Goal: Information Seeking & Learning: Learn about a topic

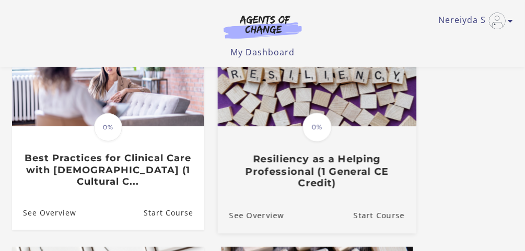
scroll to position [125, 0]
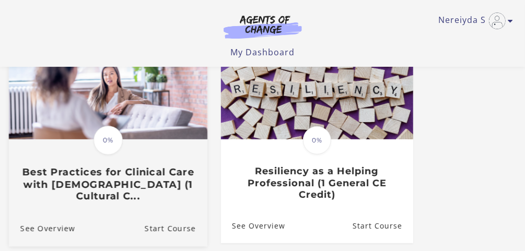
click at [131, 179] on h3 "Best Practices for Clinical Care with [DEMOGRAPHIC_DATA] (1 Cultural C..." at bounding box center [108, 185] width 176 height 37
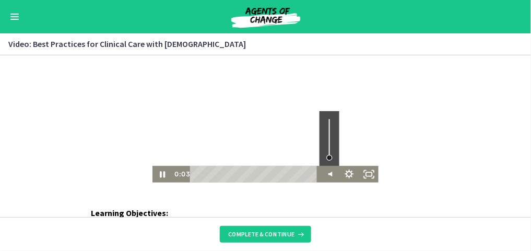
click at [328, 157] on div "Volume" at bounding box center [329, 138] width 20 height 55
click at [330, 156] on div "Volume" at bounding box center [329, 156] width 13 height 13
click at [327, 154] on div "Volume" at bounding box center [329, 154] width 6 height 6
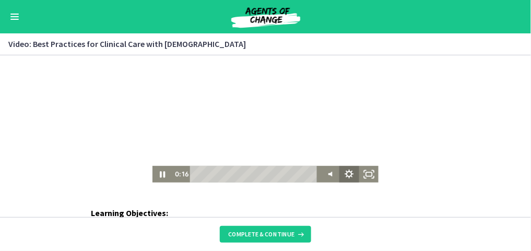
click at [347, 172] on icon "Show settings menu" at bounding box center [349, 174] width 20 height 17
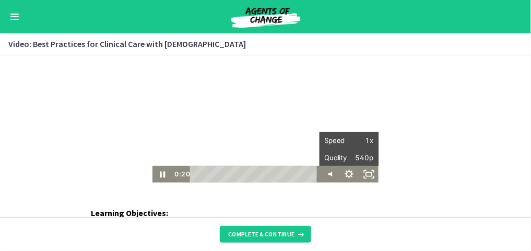
click at [418, 189] on div "Learning Objectives: Understand AANHPI population traits critical for accurate …" at bounding box center [265, 136] width 531 height 162
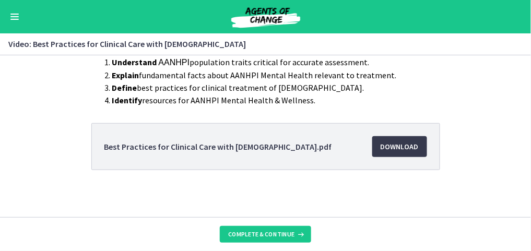
scroll to position [174, 0]
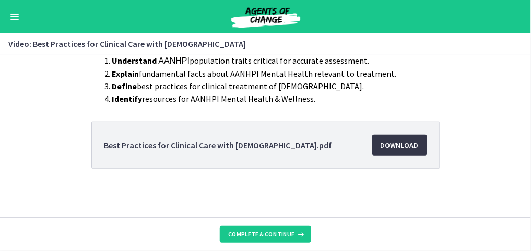
click at [396, 148] on span "Download Opens in a new window" at bounding box center [400, 145] width 38 height 13
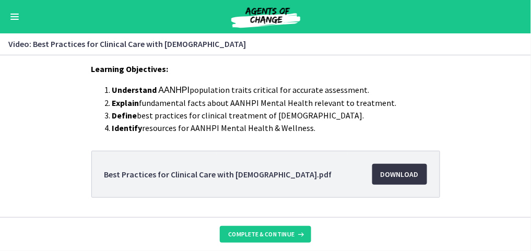
scroll to position [0, 0]
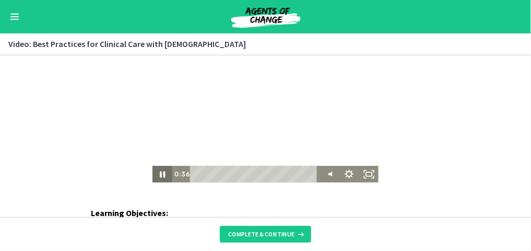
click at [159, 175] on icon "Pause" at bounding box center [163, 174] width 20 height 17
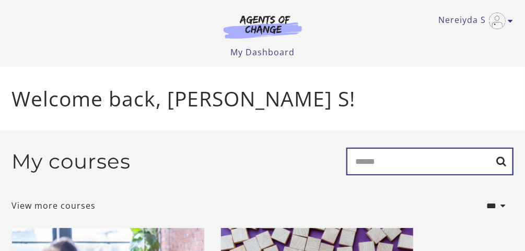
click at [404, 174] on input "Search" at bounding box center [429, 162] width 167 height 28
type input "**********"
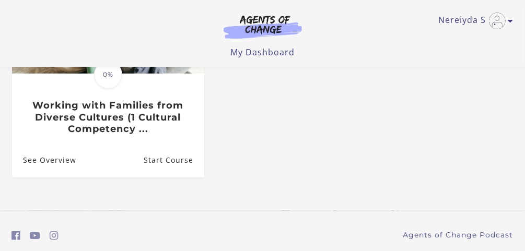
scroll to position [167, 0]
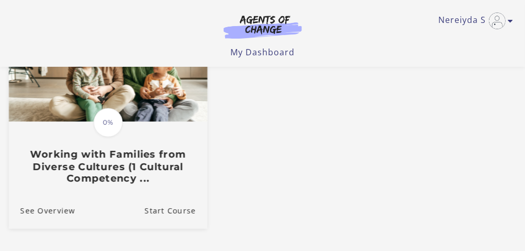
click at [165, 180] on h3 "Working with Families from Diverse Cultures (1 Cultural Competency ..." at bounding box center [108, 167] width 176 height 37
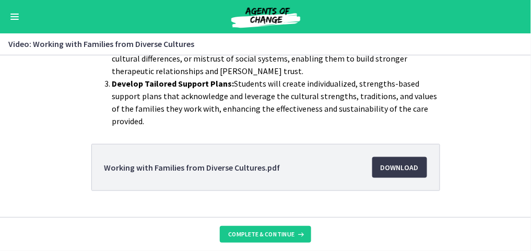
scroll to position [274, 0]
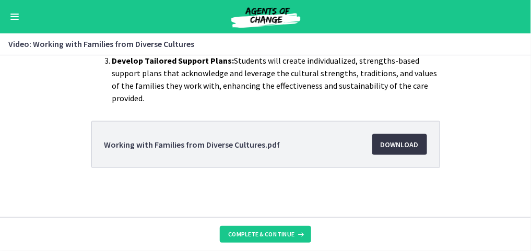
click at [396, 148] on span "Download Opens in a new window" at bounding box center [400, 144] width 38 height 13
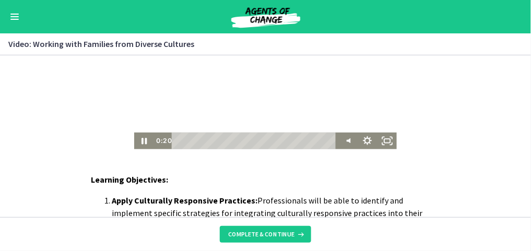
scroll to position [0, 0]
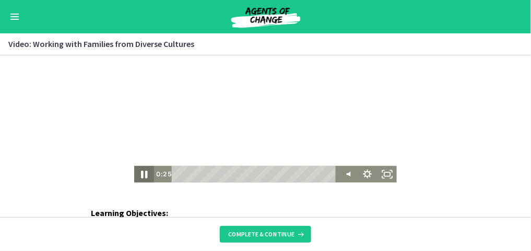
click at [141, 176] on icon "Pause" at bounding box center [144, 174] width 24 height 20
